Goal: Information Seeking & Learning: Learn about a topic

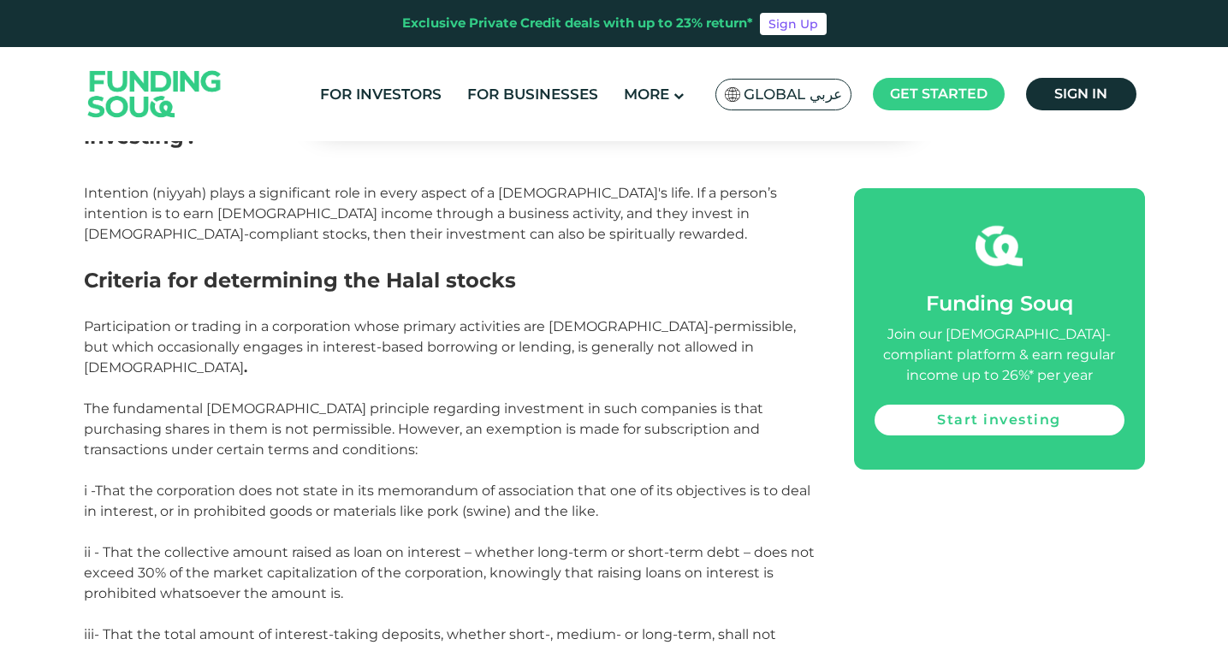
scroll to position [2461, 0]
click at [580, 542] on p "ii - That the collective amount raised as loan on interest – whether long-term …" at bounding box center [450, 583] width 732 height 82
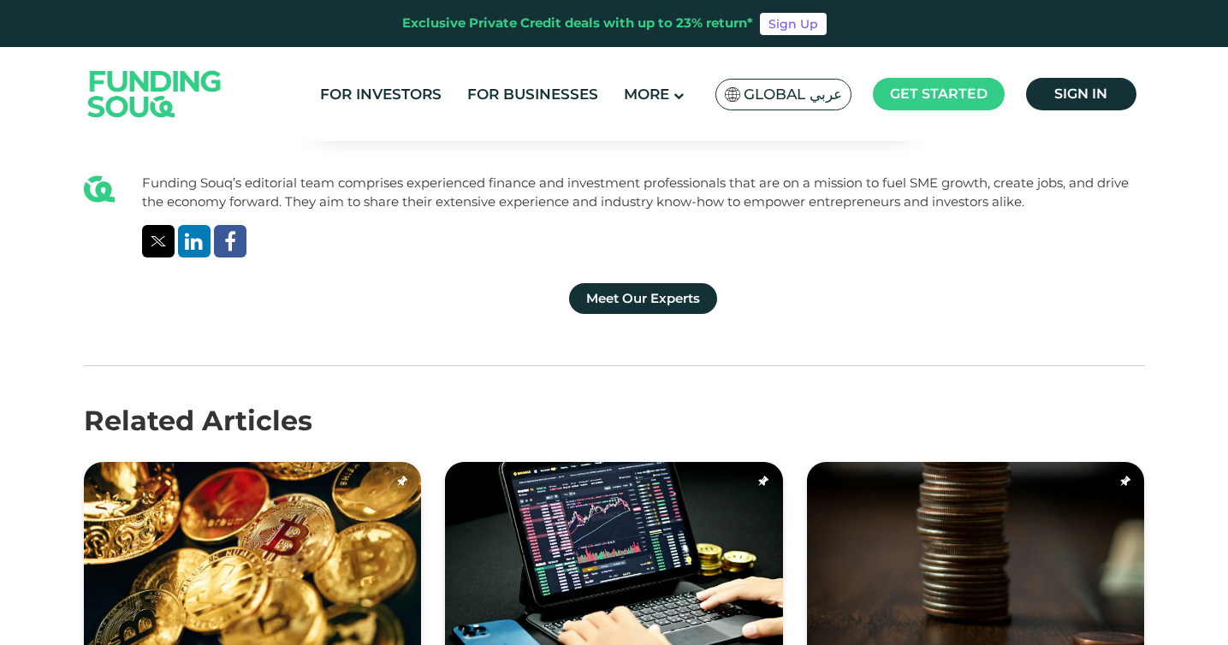
scroll to position [4305, 0]
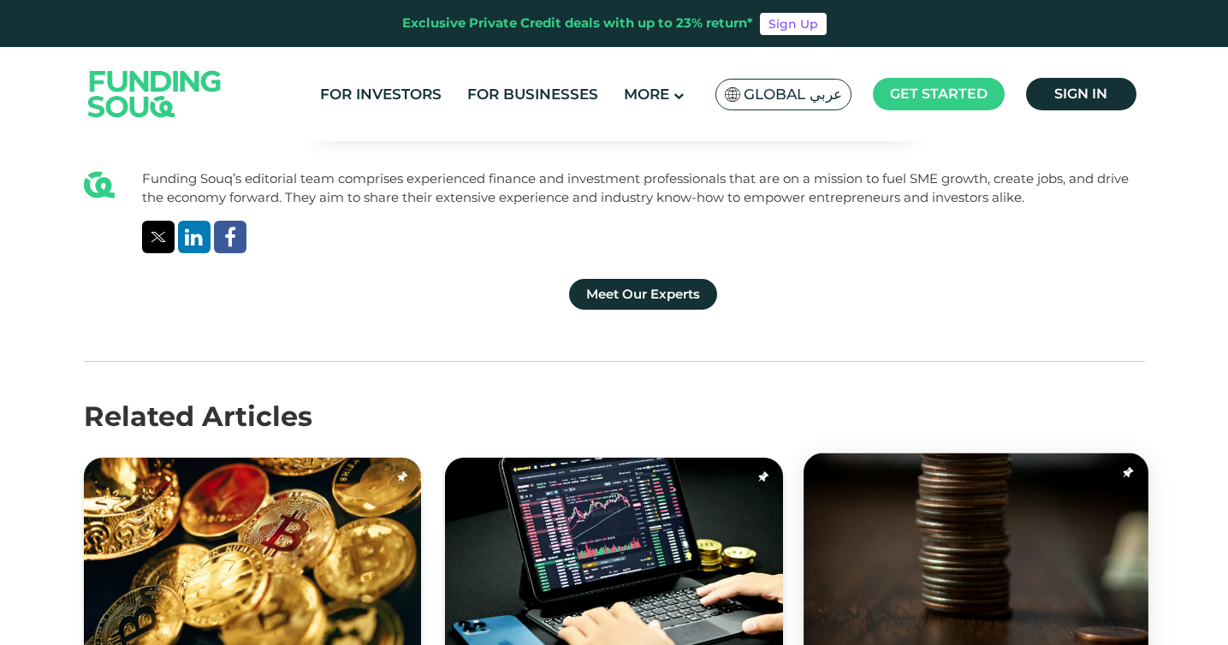
click at [984, 453] on img at bounding box center [976, 552] width 345 height 199
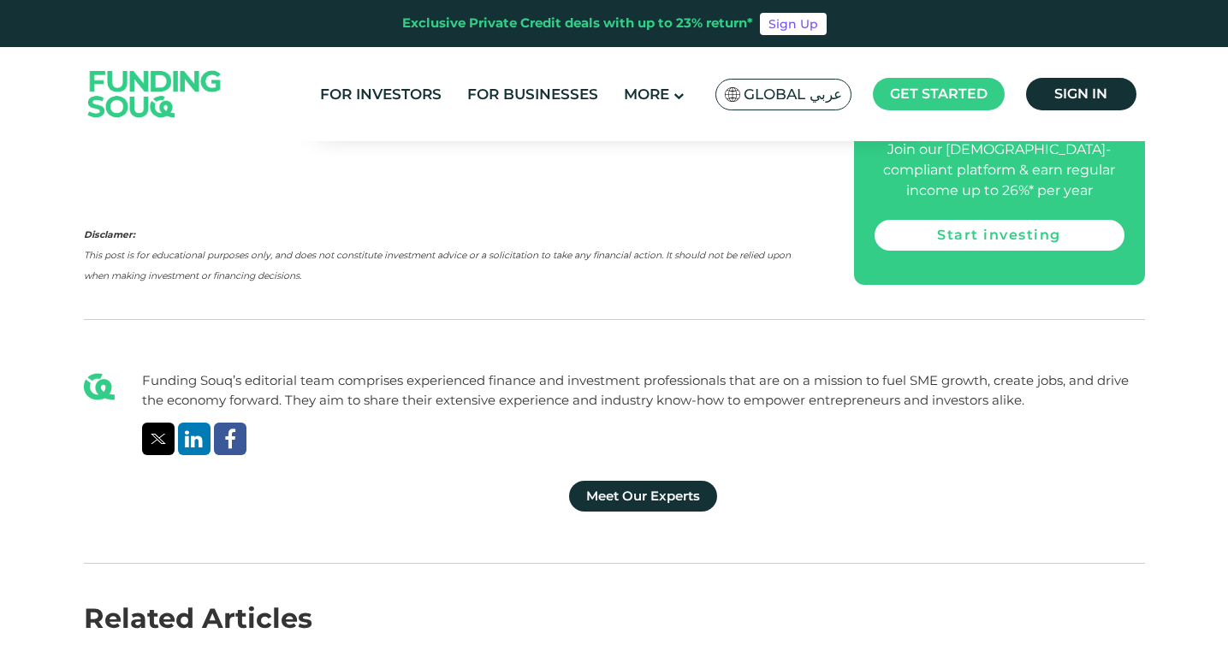
scroll to position [3374, 0]
